Goal: Information Seeking & Learning: Learn about a topic

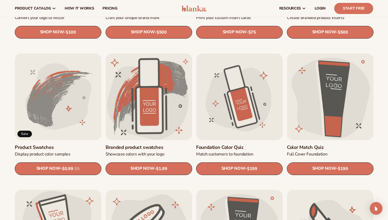
scroll to position [269, 0]
click at [82, 144] on link "Product Swatches" at bounding box center [58, 147] width 87 height 6
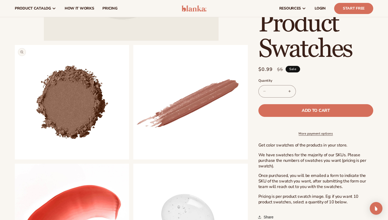
scroll to position [172, 0]
